Goal: Book appointment/travel/reservation

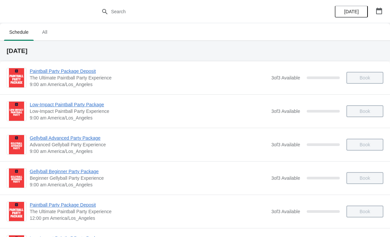
click at [379, 14] on icon "button" at bounding box center [379, 11] width 6 height 7
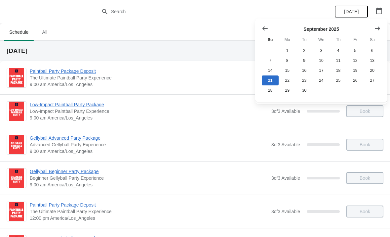
click at [377, 30] on icon "Show next month, October 2025" at bounding box center [377, 28] width 7 height 7
click at [374, 51] on button "4" at bounding box center [372, 51] width 17 height 10
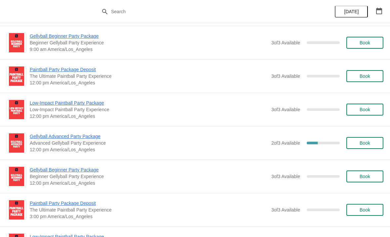
scroll to position [136, 0]
click at [228, 143] on span "Advanced Gellyball Party Experience" at bounding box center [149, 142] width 238 height 7
click at [294, 144] on span "2 of 3 Available" at bounding box center [285, 142] width 29 height 5
click at [69, 138] on span "Gellyball Advanced Party Package" at bounding box center [149, 136] width 238 height 7
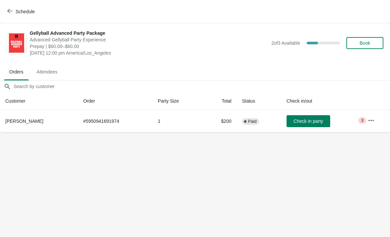
click at [13, 9] on span "Schedule" at bounding box center [22, 11] width 26 height 6
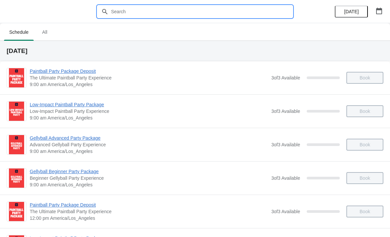
click at [113, 8] on input "text" at bounding box center [202, 12] width 182 height 12
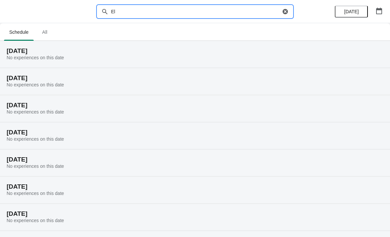
type input "E"
type input "4"
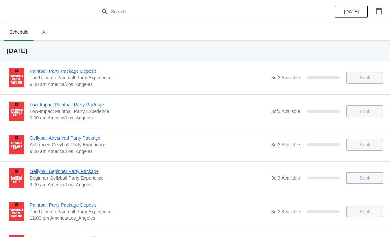
click at [379, 10] on icon "button" at bounding box center [379, 11] width 7 height 7
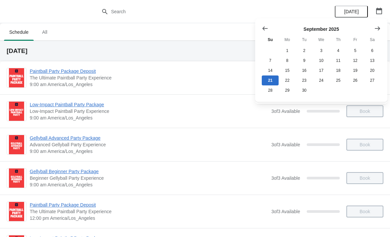
click at [376, 30] on icon "Show next month, October 2025" at bounding box center [377, 28] width 7 height 7
click at [376, 53] on button "4" at bounding box center [372, 51] width 17 height 10
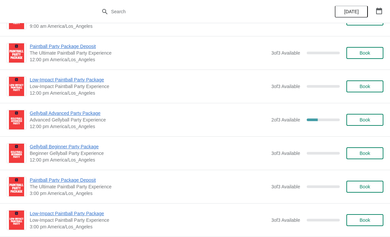
scroll to position [162, 0]
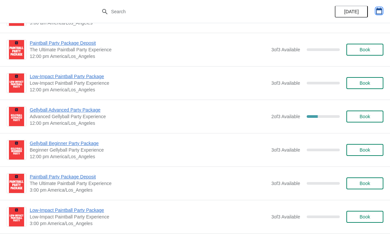
click at [379, 8] on icon "button" at bounding box center [379, 11] width 7 height 7
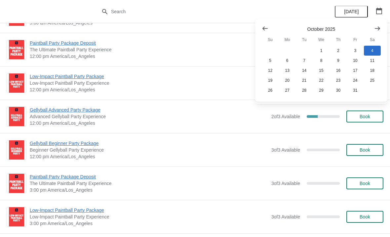
click at [266, 29] on icon "Show previous month, September 2025" at bounding box center [265, 28] width 7 height 7
click at [271, 80] on button "21" at bounding box center [270, 80] width 17 height 10
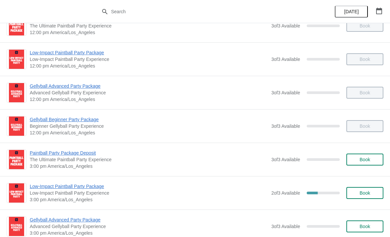
scroll to position [189, 0]
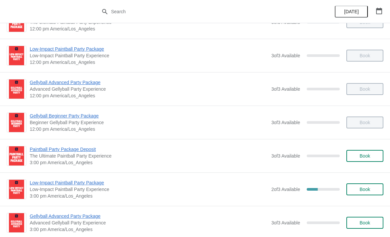
click at [381, 11] on icon "button" at bounding box center [379, 11] width 7 height 7
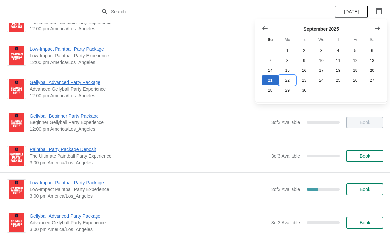
click at [288, 82] on button "22" at bounding box center [287, 80] width 17 height 10
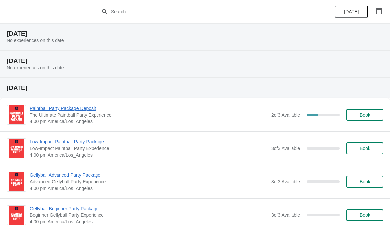
scroll to position [73, 0]
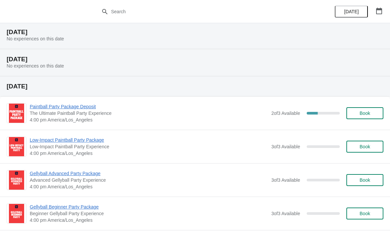
click at [238, 124] on div "Paintball Party Package Deposit The Ultimate Paintball Party Experience 4:00 pm…" at bounding box center [195, 113] width 390 height 33
click at [180, 109] on span "Paintball Party Package Deposit" at bounding box center [149, 106] width 238 height 7
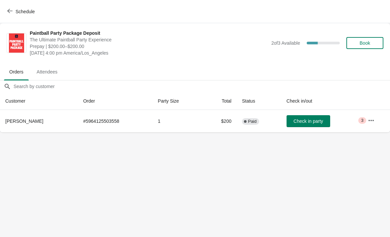
click at [374, 122] on icon "button" at bounding box center [371, 120] width 7 height 7
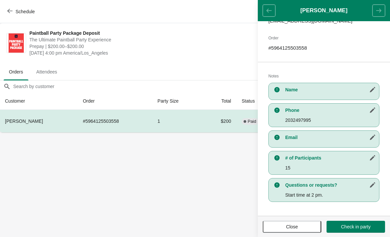
scroll to position [95, 0]
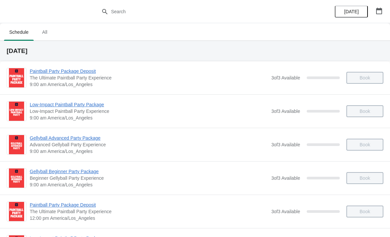
click at [380, 14] on icon "button" at bounding box center [379, 11] width 6 height 7
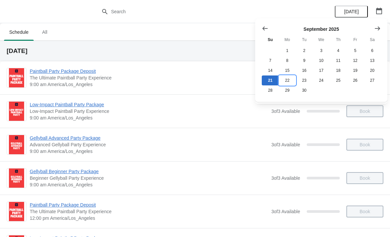
click at [288, 81] on button "22" at bounding box center [287, 80] width 17 height 10
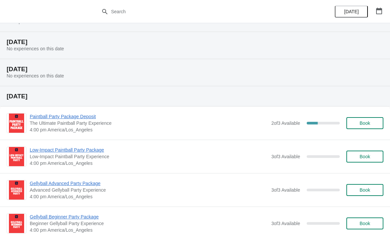
scroll to position [63, 0]
click at [179, 129] on span "4:00 pm America/Los_Angeles" at bounding box center [149, 130] width 238 height 7
click at [82, 119] on span "Paintball Party Package Deposit" at bounding box center [149, 116] width 238 height 7
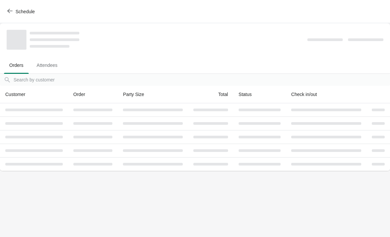
scroll to position [0, 0]
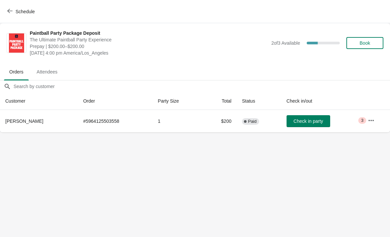
click at [372, 122] on icon "button" at bounding box center [371, 120] width 7 height 7
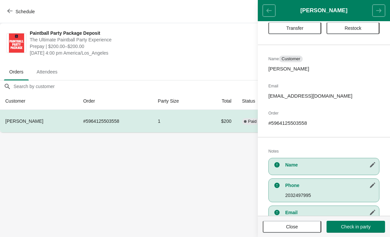
scroll to position [24, 0]
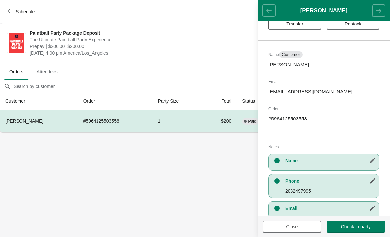
click at [18, 12] on span "Schedule" at bounding box center [25, 11] width 19 height 5
